Goal: Obtain resource: Download file/media

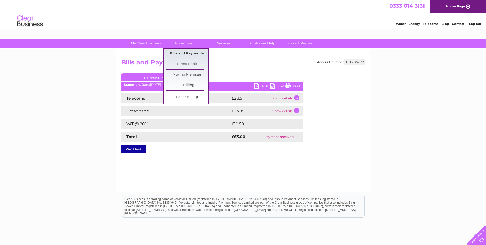
click at [183, 51] on link "Bills and Payments" at bounding box center [187, 53] width 42 height 10
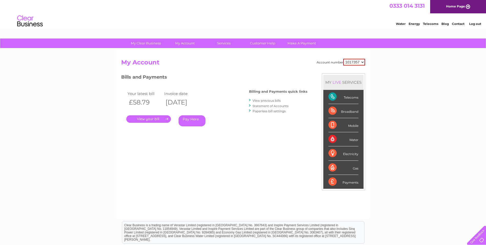
click at [272, 100] on link "View previous bills" at bounding box center [267, 100] width 28 height 4
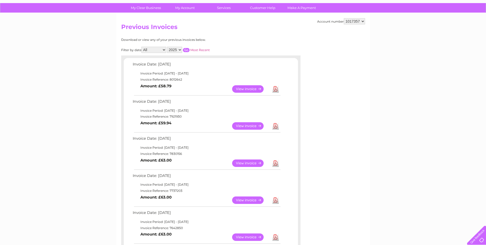
scroll to position [51, 0]
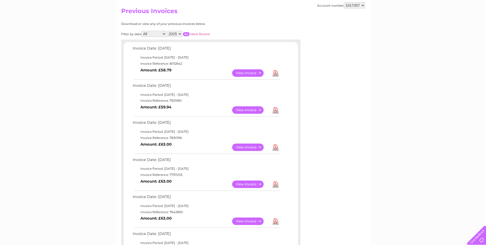
click at [252, 147] on link "View" at bounding box center [251, 146] width 38 height 7
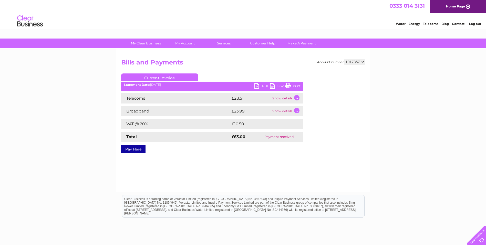
click at [257, 86] on link "PDF" at bounding box center [262, 86] width 15 height 7
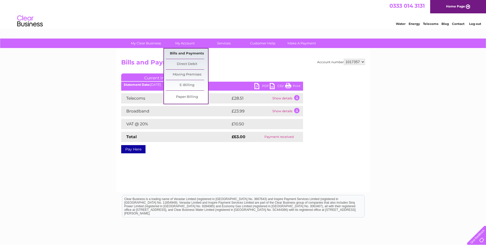
click at [190, 54] on link "Bills and Payments" at bounding box center [187, 53] width 42 height 10
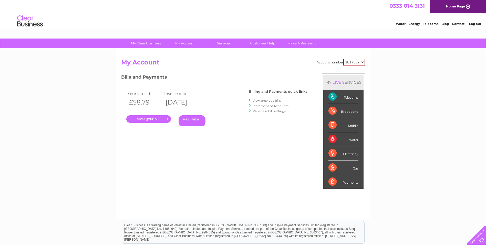
click at [278, 99] on link "View previous bills" at bounding box center [267, 100] width 28 height 4
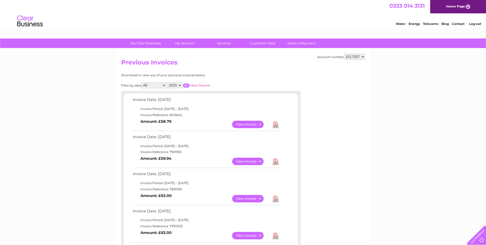
click at [240, 161] on link "View" at bounding box center [251, 160] width 38 height 7
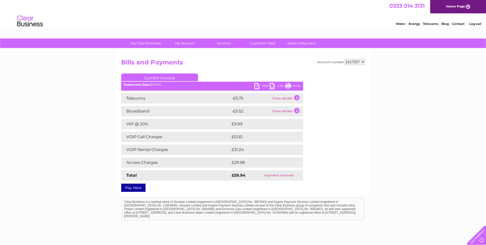
click at [264, 85] on link "PDF" at bounding box center [262, 86] width 15 height 7
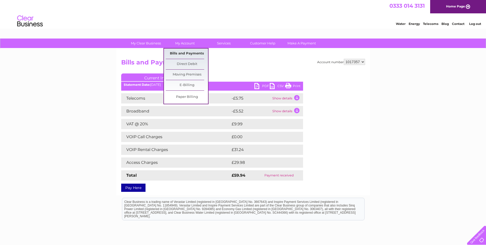
click at [182, 52] on link "Bills and Payments" at bounding box center [187, 53] width 42 height 10
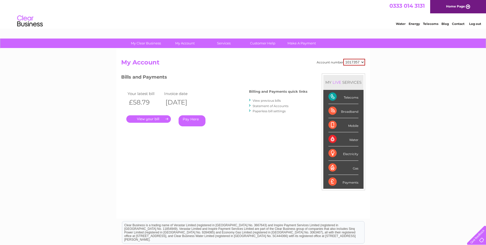
click at [272, 100] on link "View previous bills" at bounding box center [267, 100] width 28 height 4
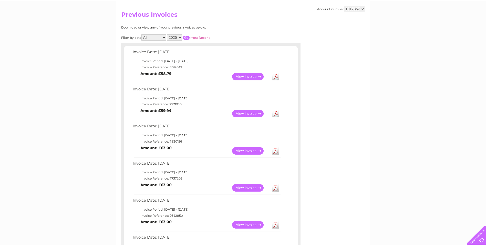
scroll to position [77, 0]
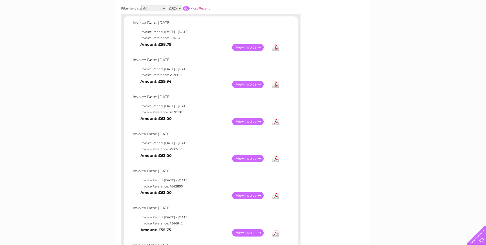
click at [243, 193] on link "View" at bounding box center [251, 195] width 38 height 7
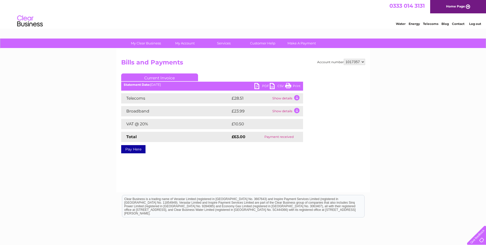
click at [264, 84] on link "PDF" at bounding box center [262, 86] width 15 height 7
